Goal: Transaction & Acquisition: Purchase product/service

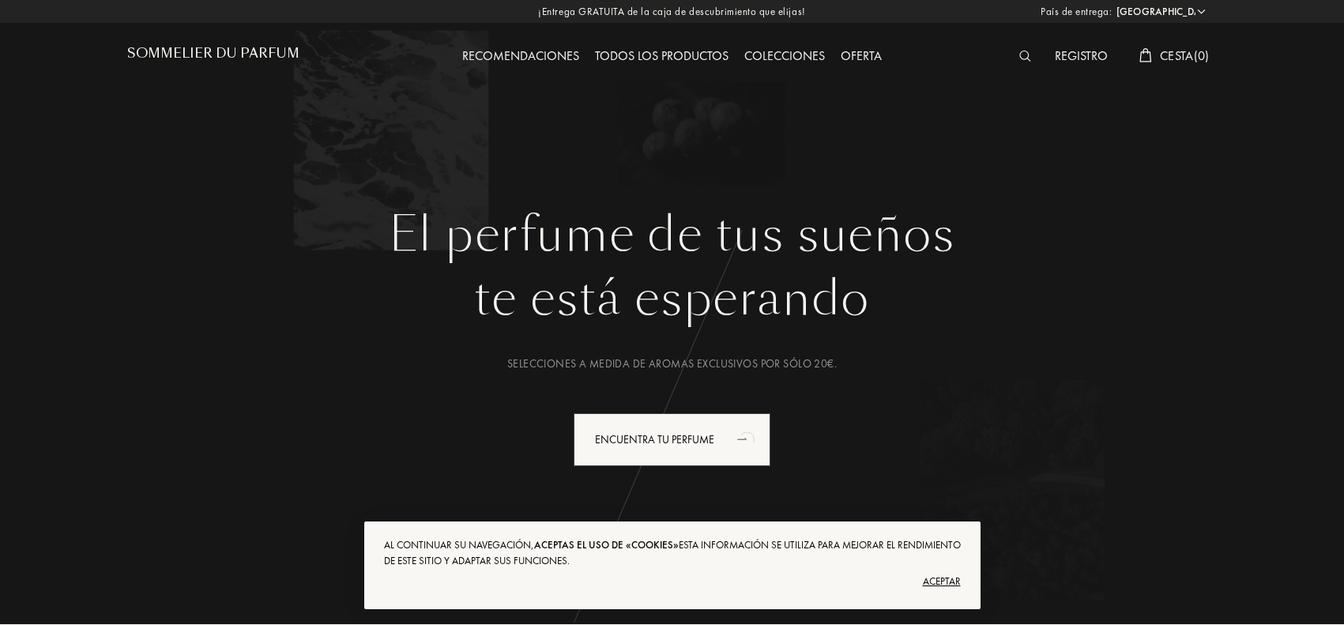
select select "ES"
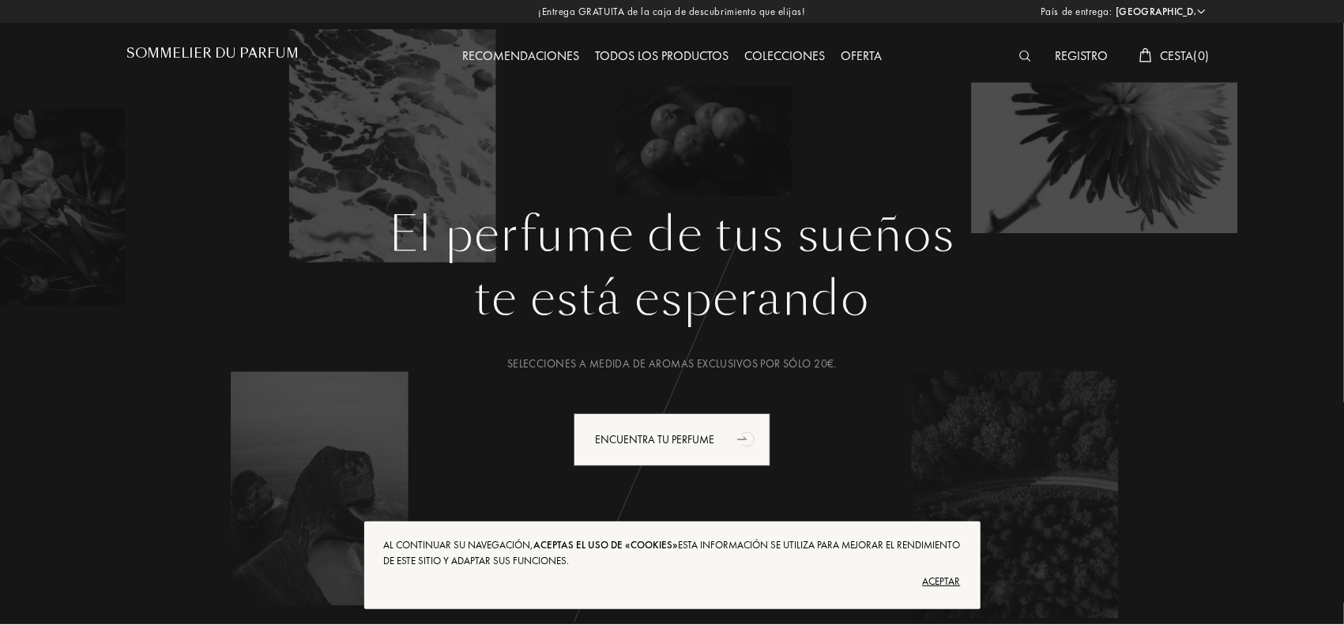
scroll to position [172, 0]
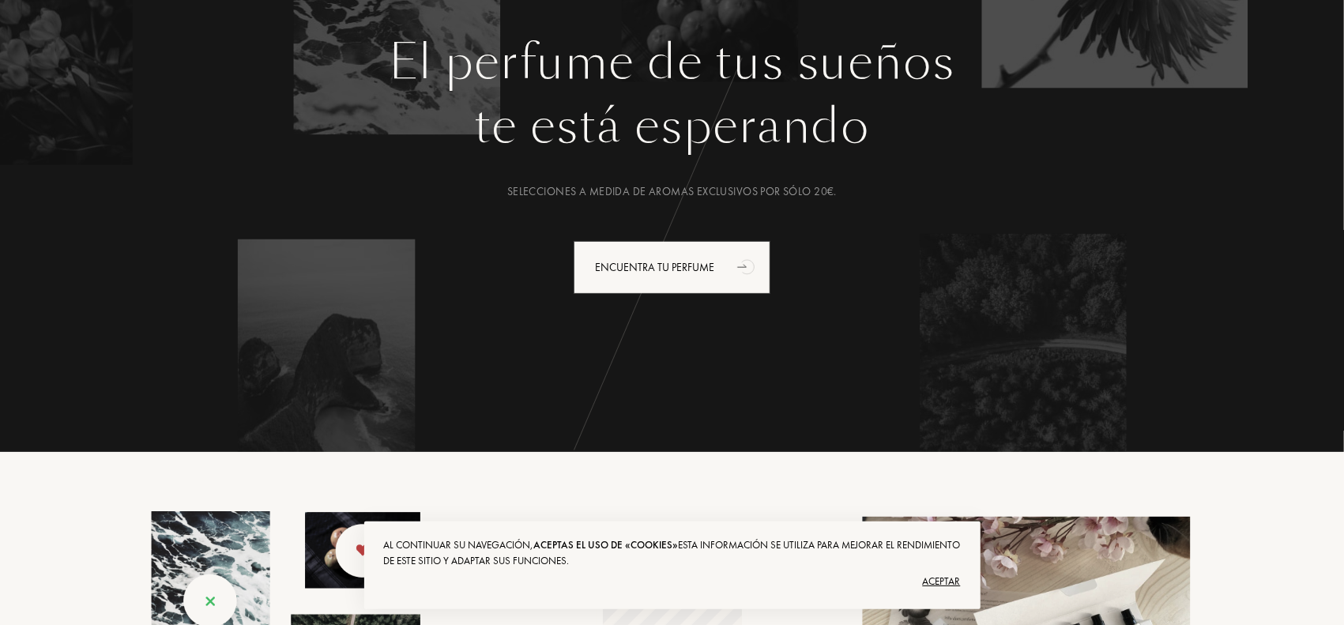
click at [941, 579] on div "Aceptar" at bounding box center [672, 581] width 577 height 25
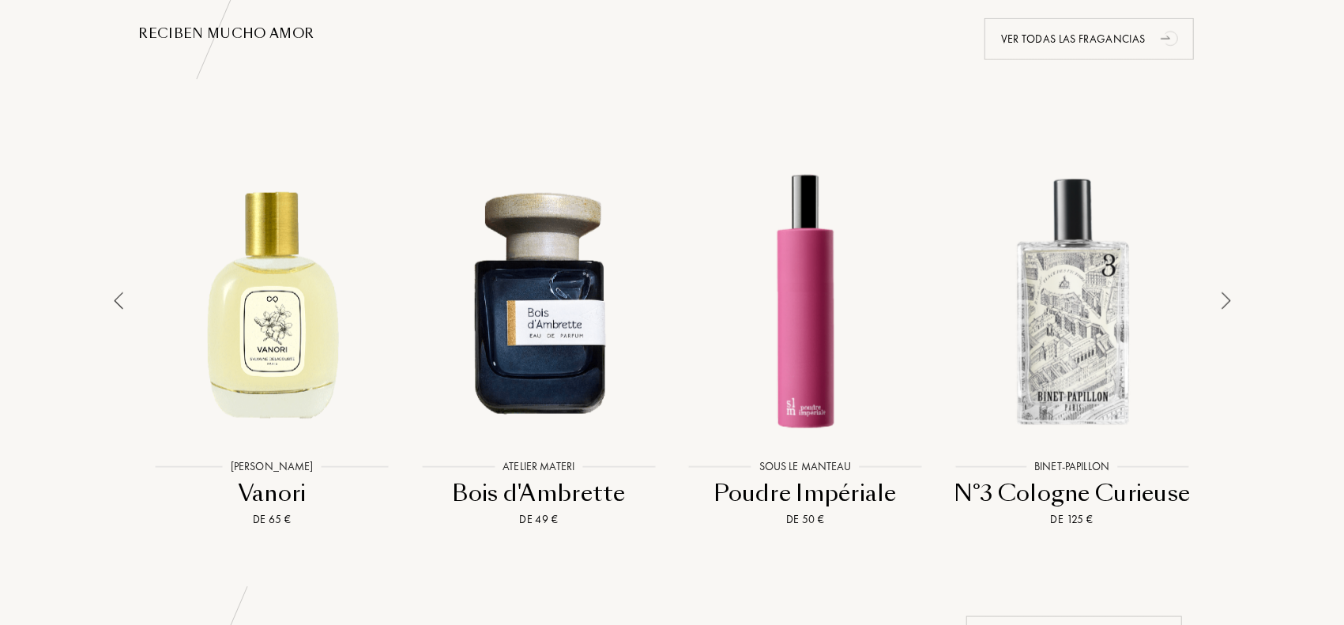
scroll to position [0, 0]
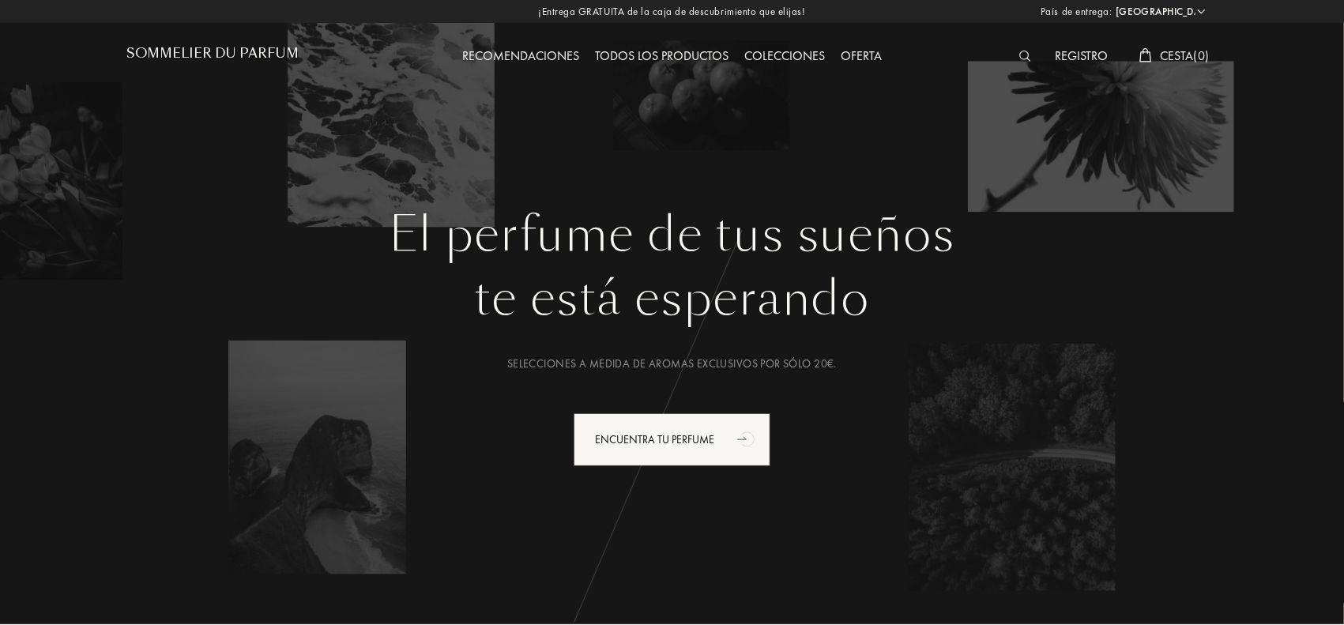
click at [672, 58] on div "Todos los productos" at bounding box center [661, 57] width 149 height 21
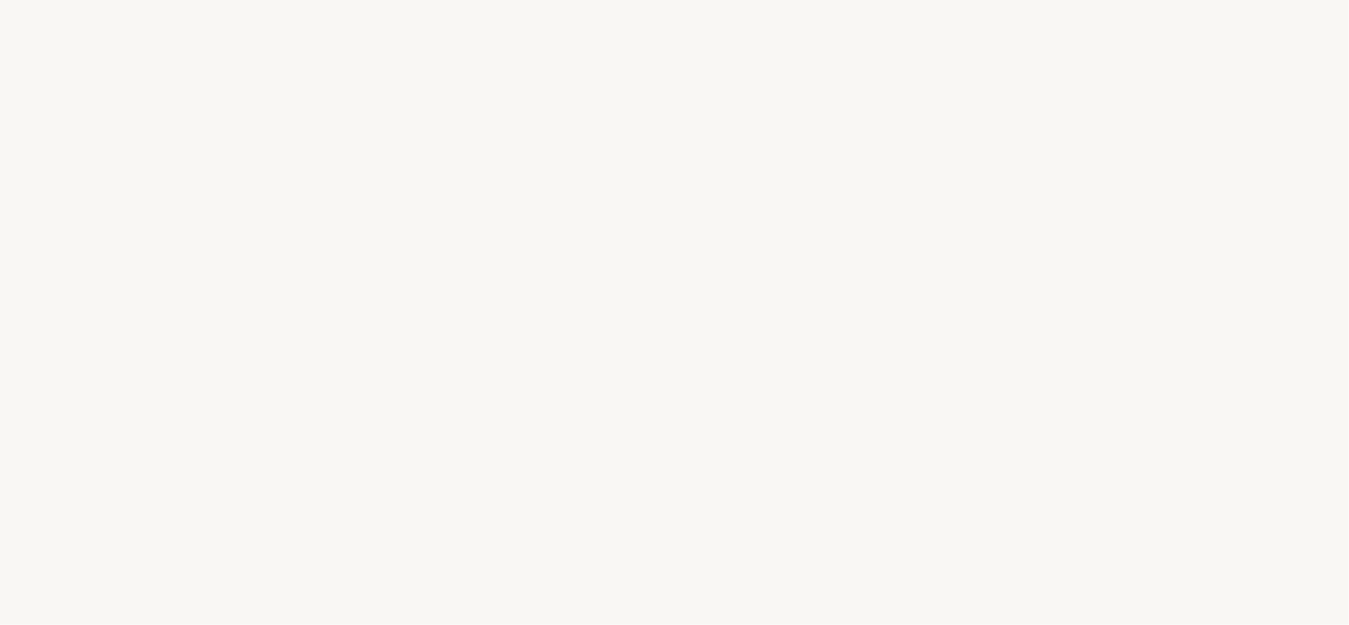
select select "ES"
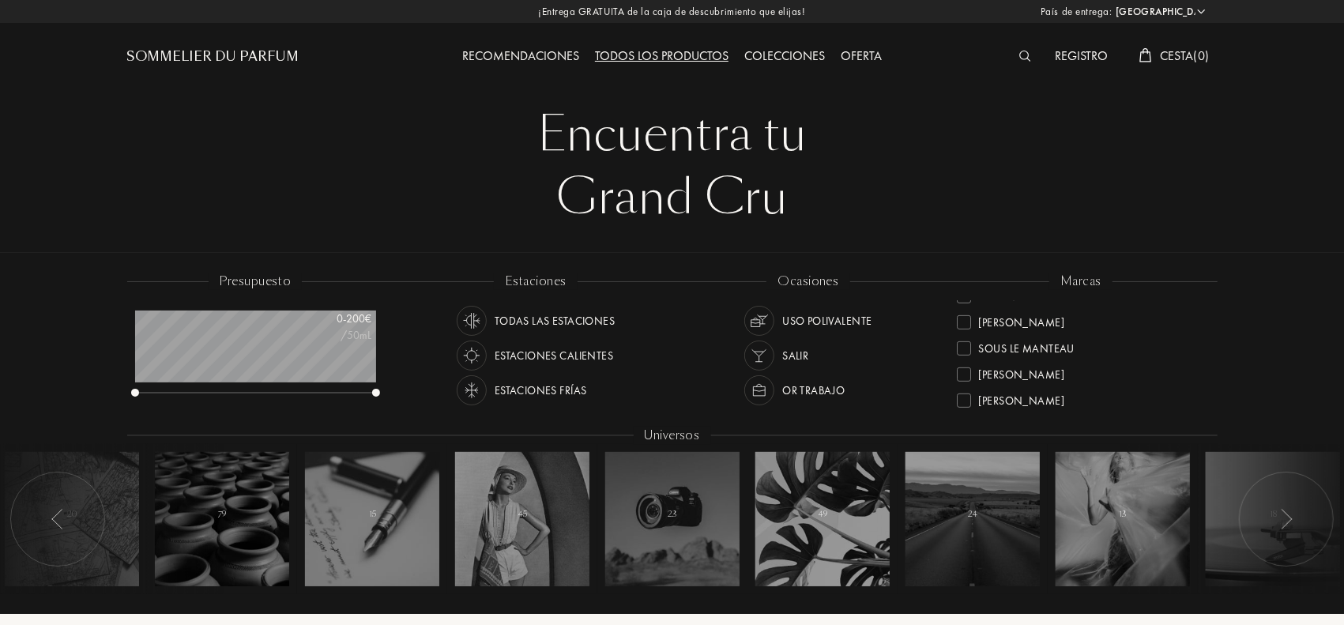
scroll to position [574, 0]
click at [788, 59] on div "Colecciones" at bounding box center [784, 57] width 96 height 21
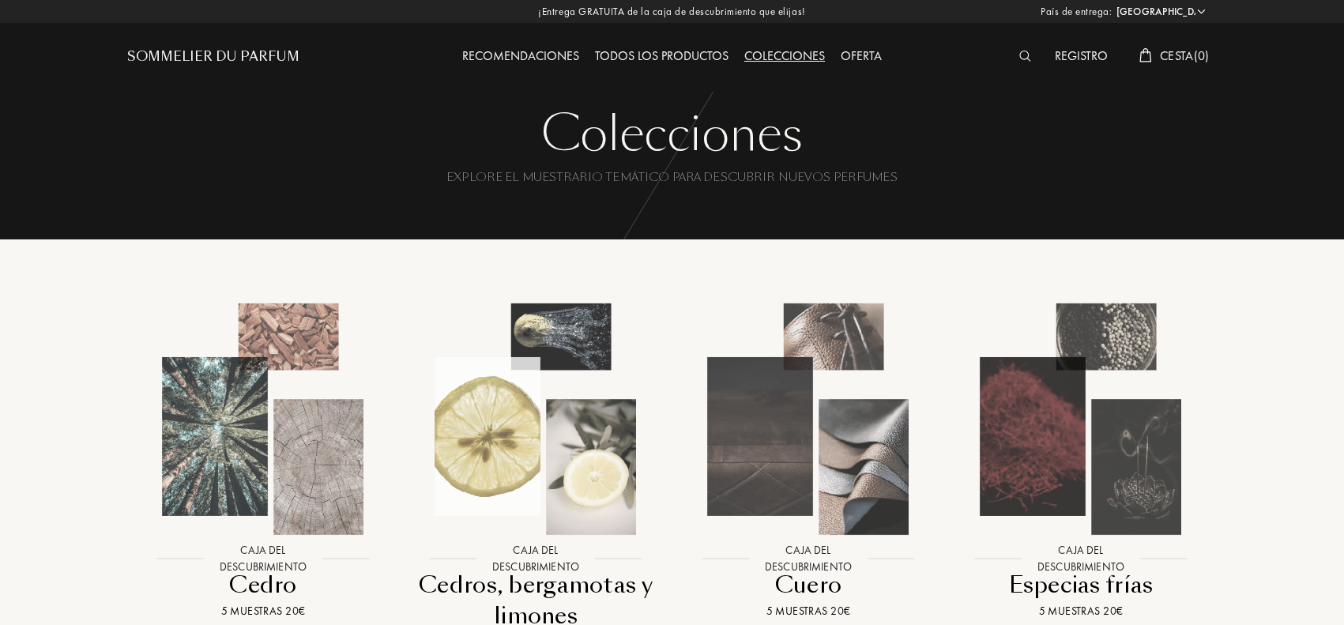
select select "ES"
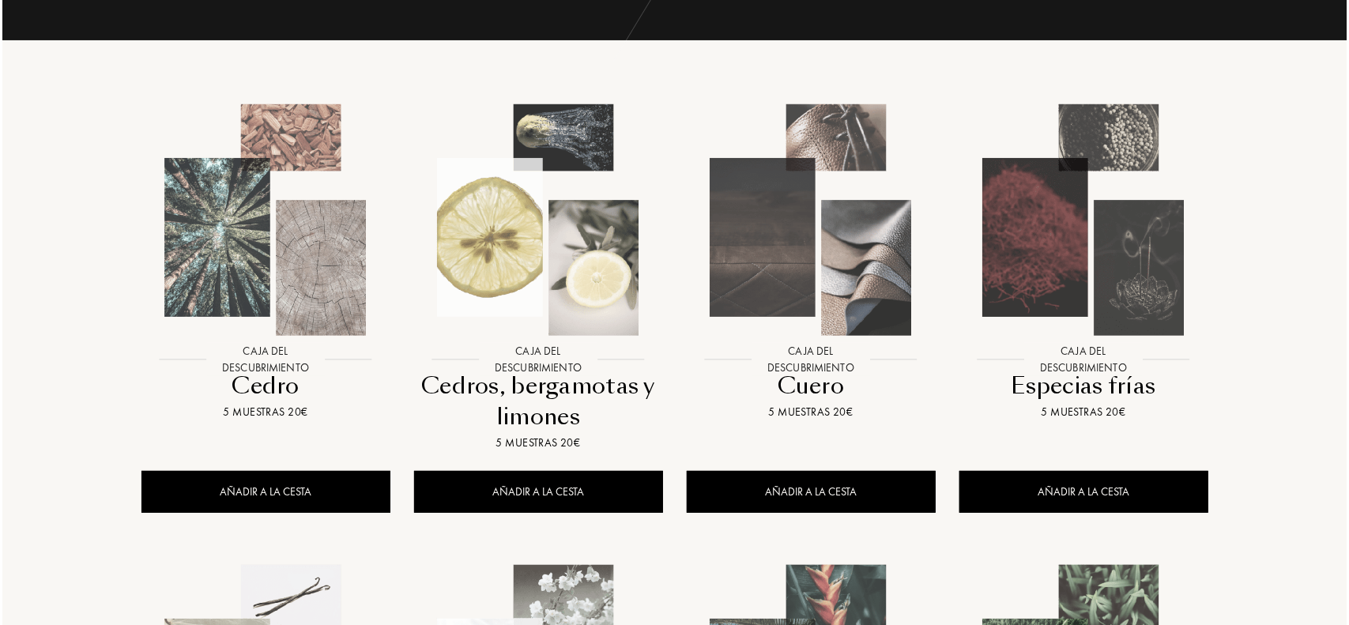
scroll to position [198, 0]
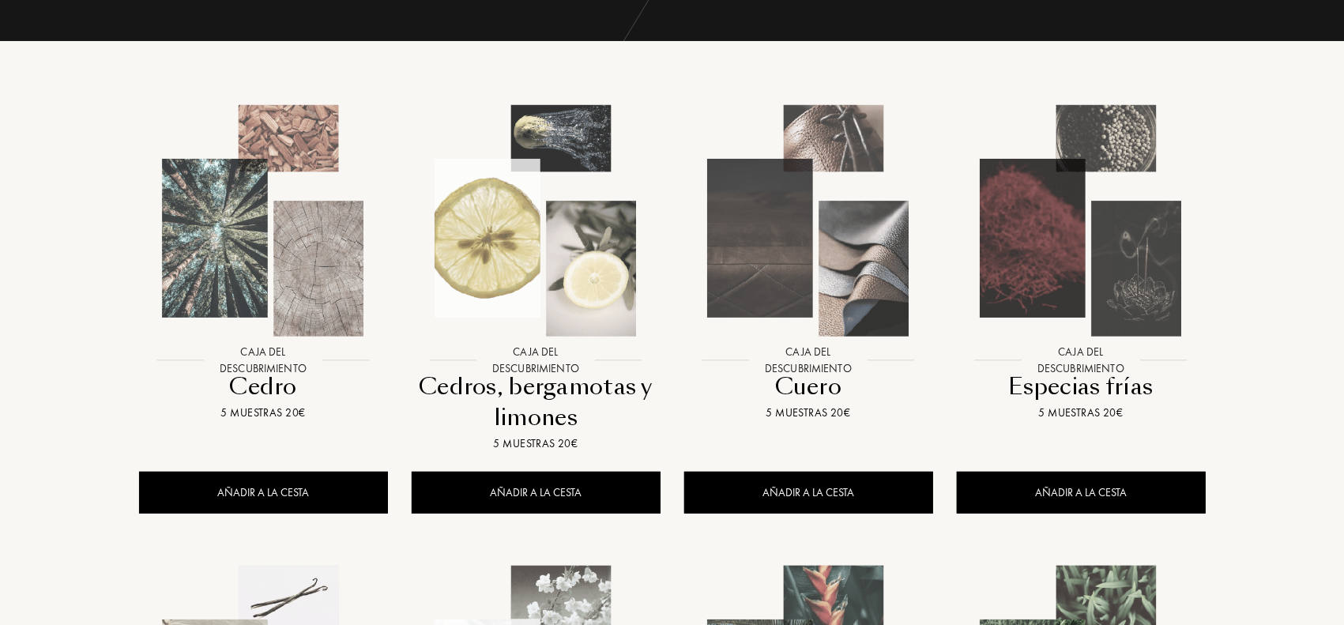
click at [779, 200] on img at bounding box center [809, 221] width 246 height 246
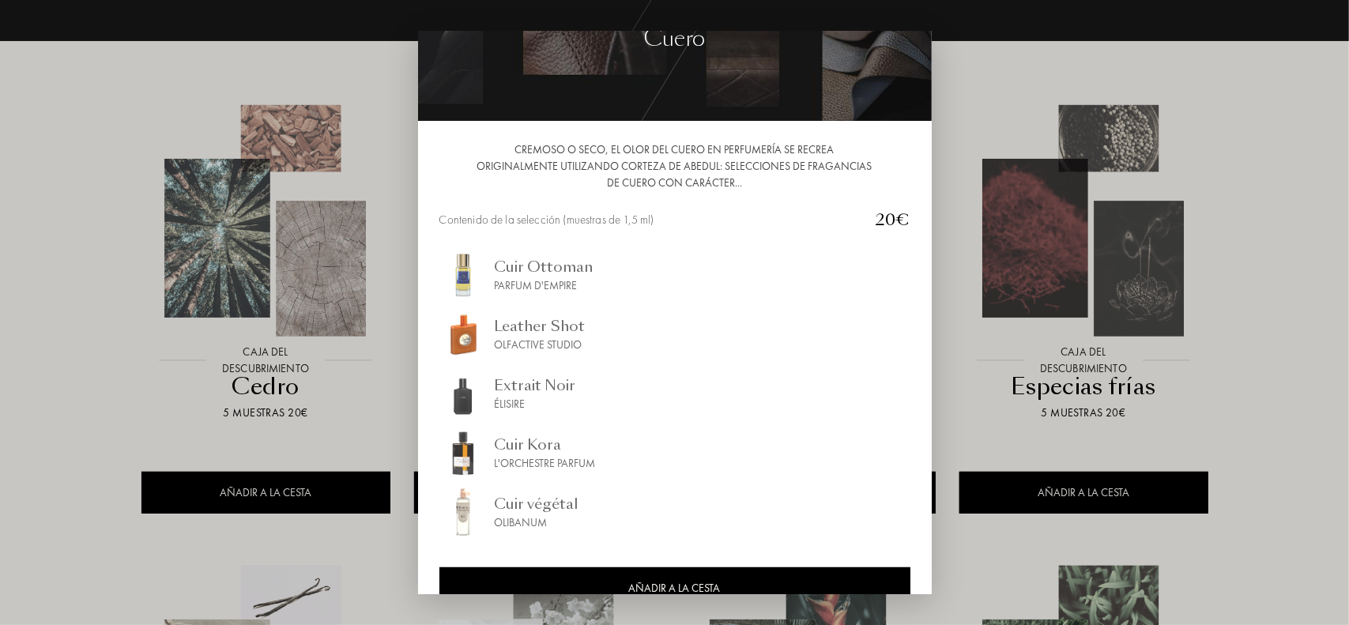
scroll to position [109, 0]
